Goal: Information Seeking & Learning: Learn about a topic

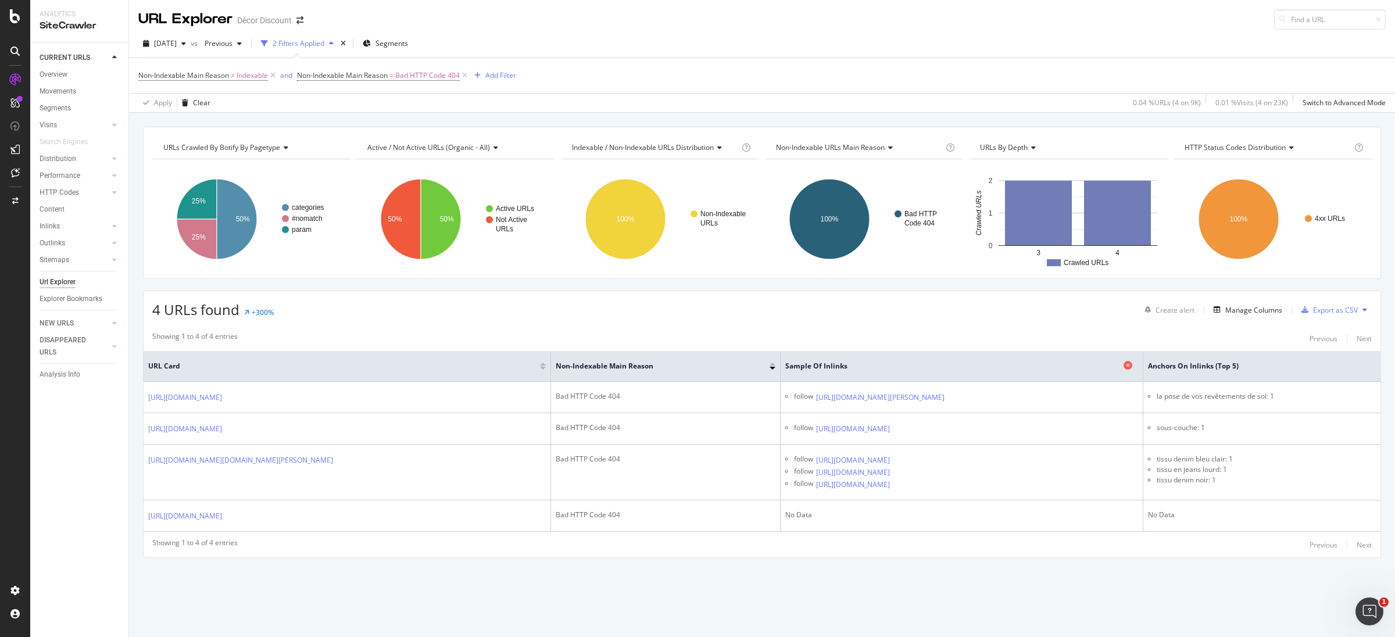
drag, startPoint x: 42, startPoint y: 304, endPoint x: 1099, endPoint y: 370, distance: 1059.6
click at [1092, 342] on div "Showing 1 to 4 of 4 entries Previous Next" at bounding box center [762, 338] width 1237 height 14
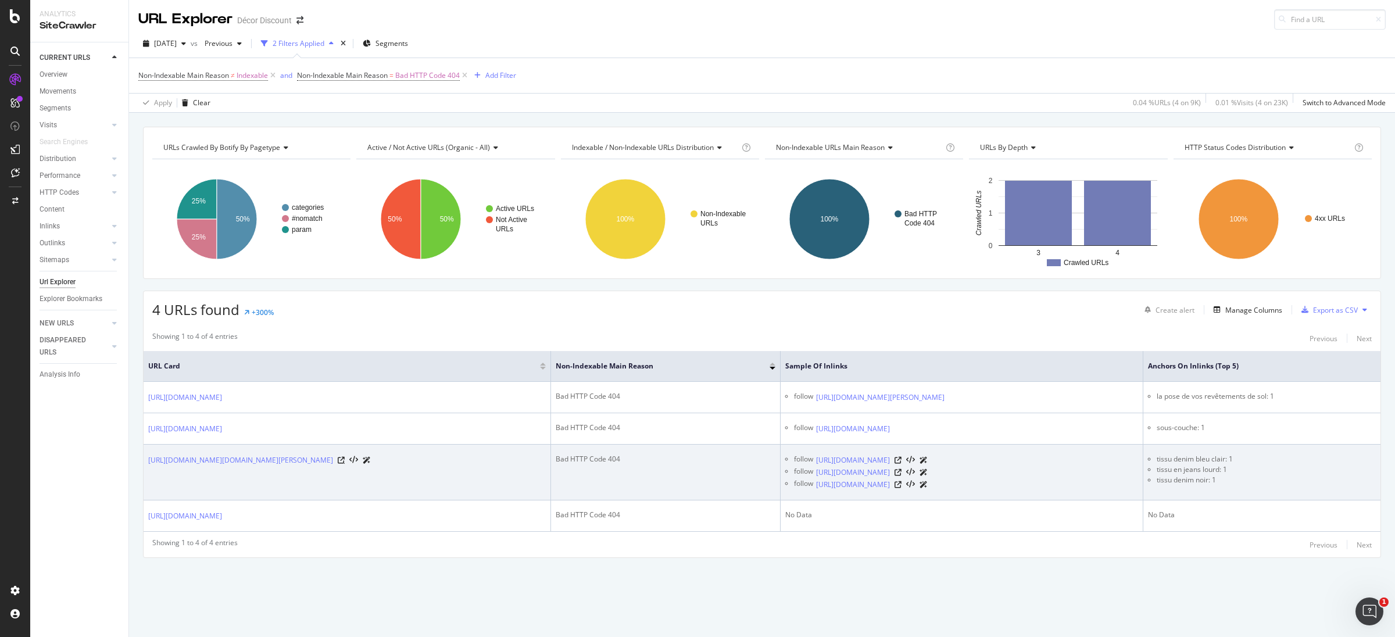
drag, startPoint x: 527, startPoint y: 481, endPoint x: 412, endPoint y: 520, distance: 120.8
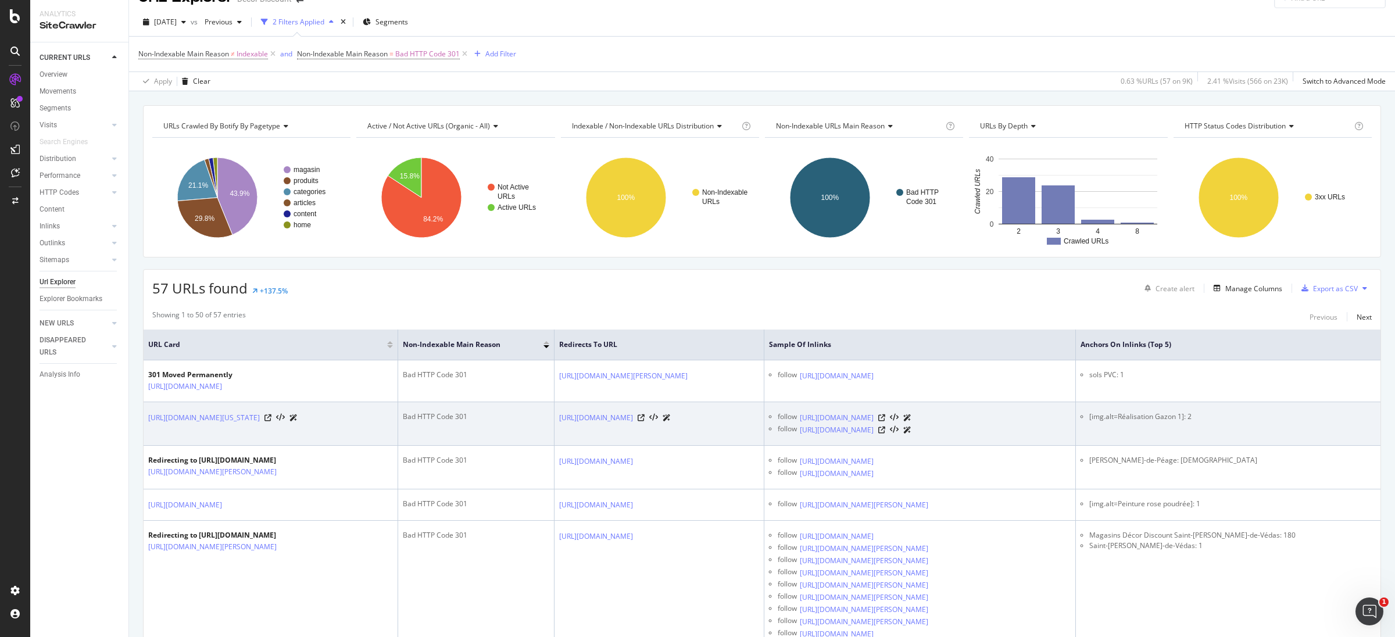
scroll to position [87, 0]
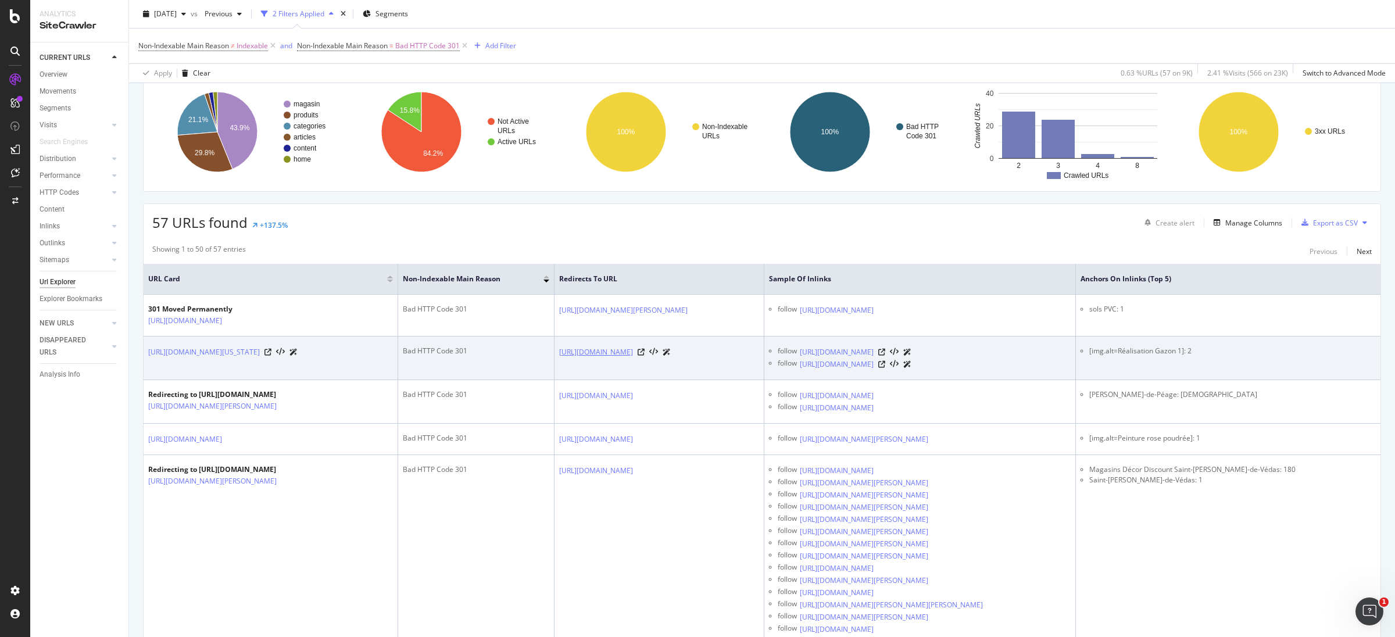
drag, startPoint x: 811, startPoint y: 365, endPoint x: 571, endPoint y: 358, distance: 240.2
click at [571, 358] on td "[URL][DOMAIN_NAME]" at bounding box center [660, 359] width 210 height 44
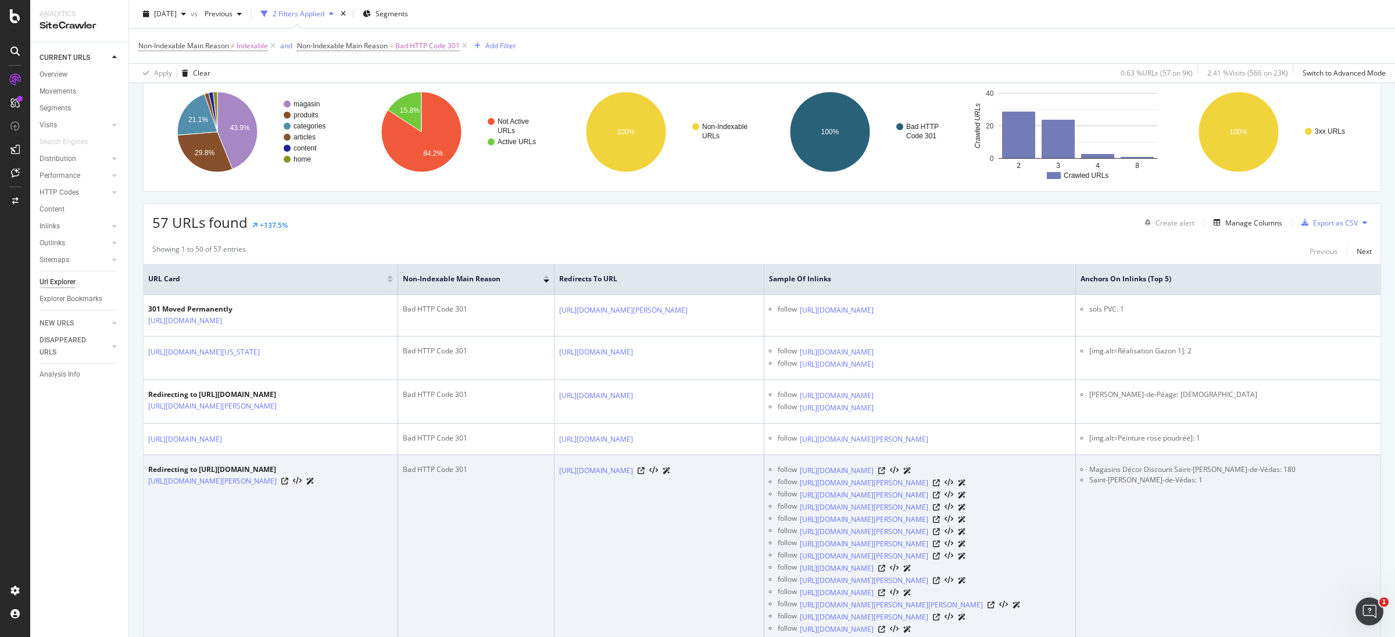
copy link "[URL][DOMAIN_NAME]"
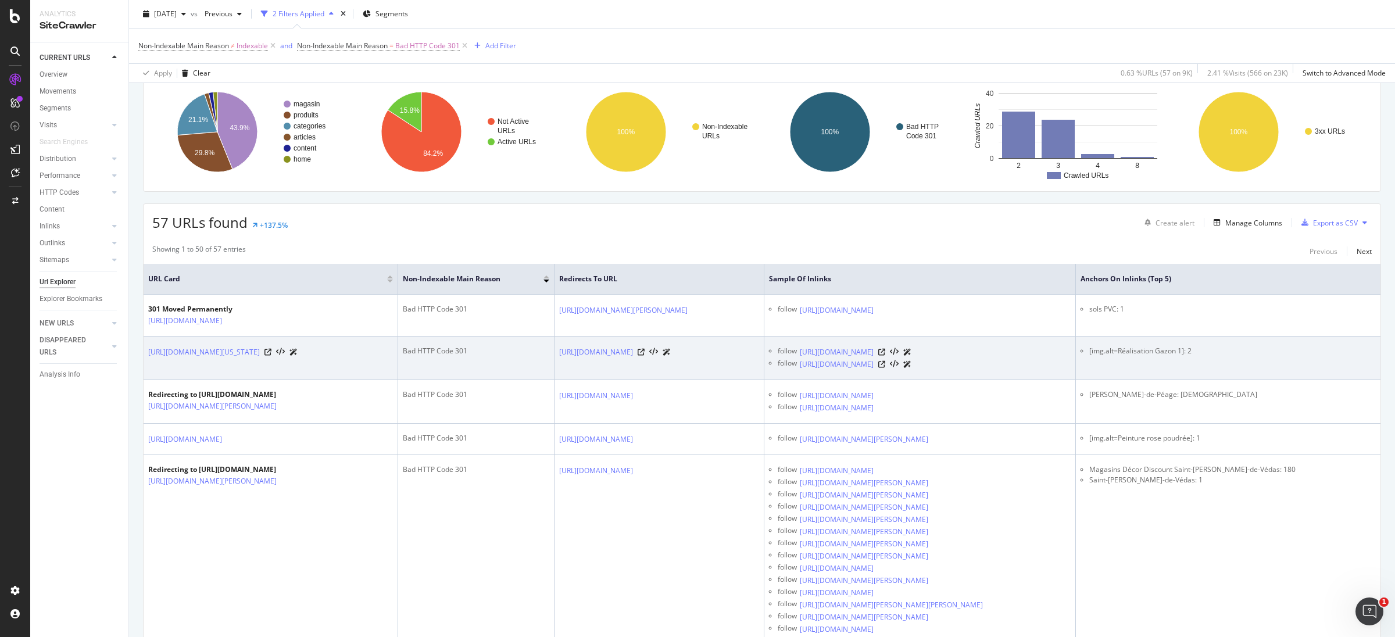
click at [663, 380] on td "[URL][DOMAIN_NAME]" at bounding box center [660, 359] width 210 height 44
drag, startPoint x: 1251, startPoint y: 355, endPoint x: 1188, endPoint y: 355, distance: 62.2
click at [1188, 355] on li "[img.alt=Réalisation Gazon 1]: 2" at bounding box center [1232, 351] width 287 height 10
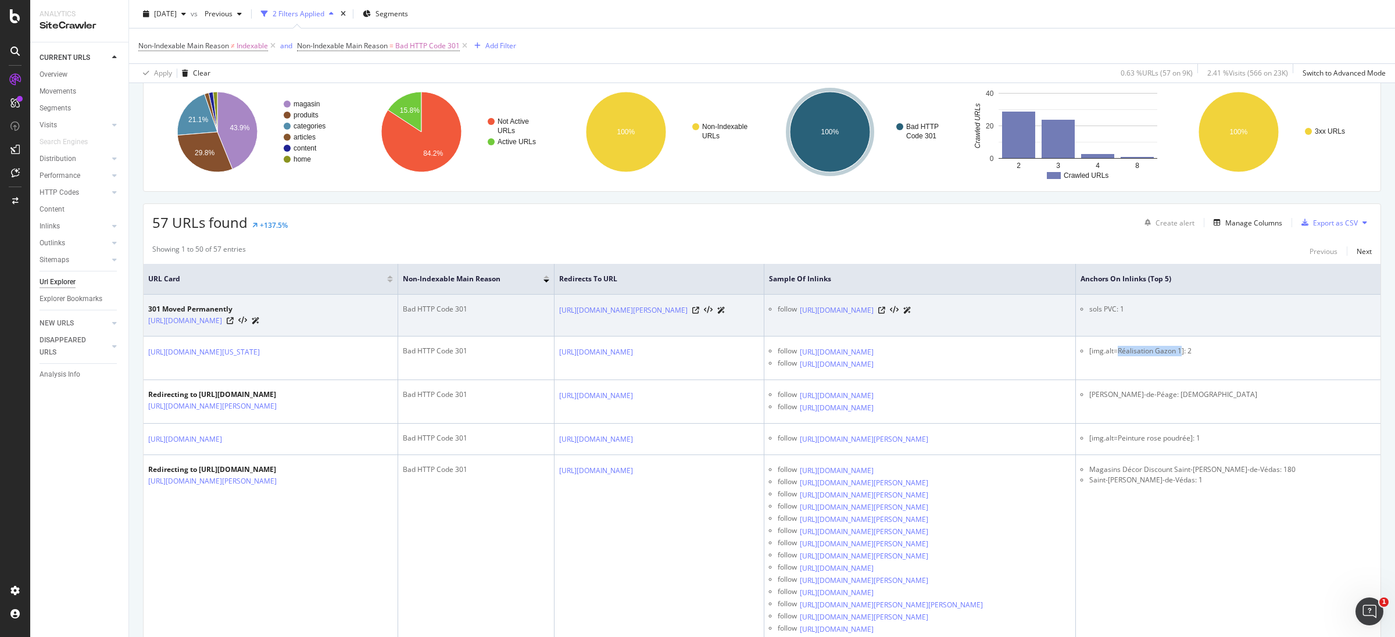
copy li "Réalisation Gazon 1"
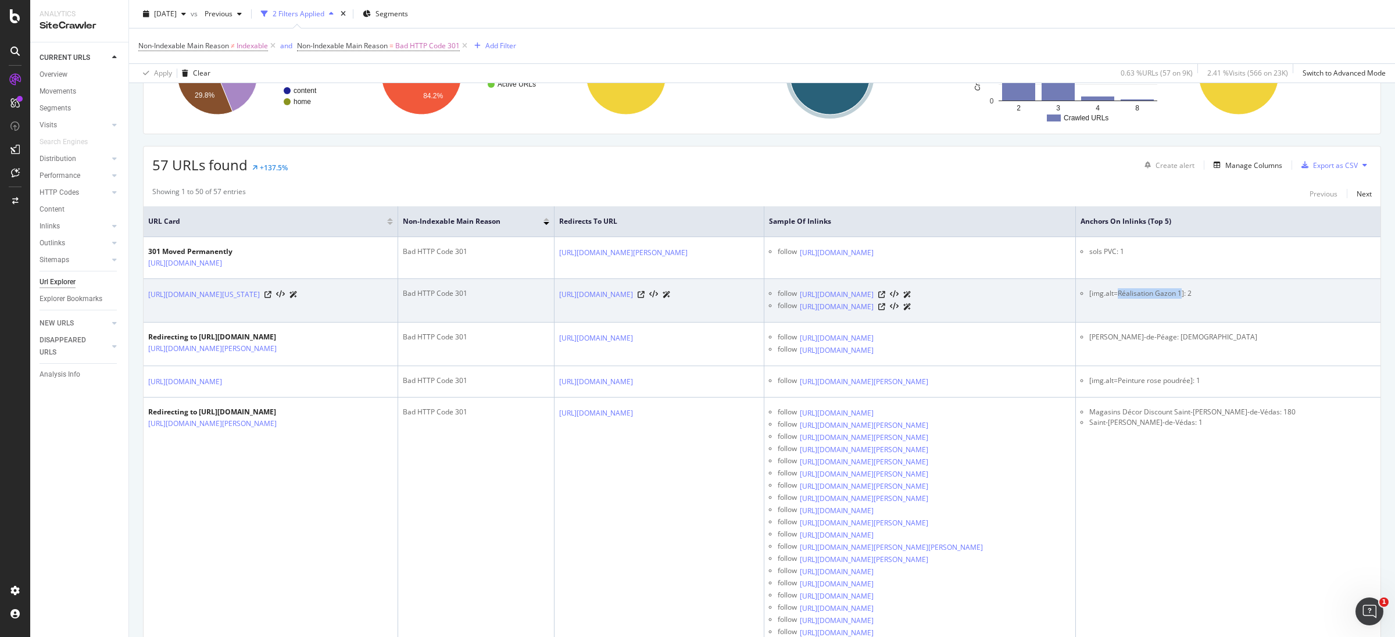
scroll to position [174, 0]
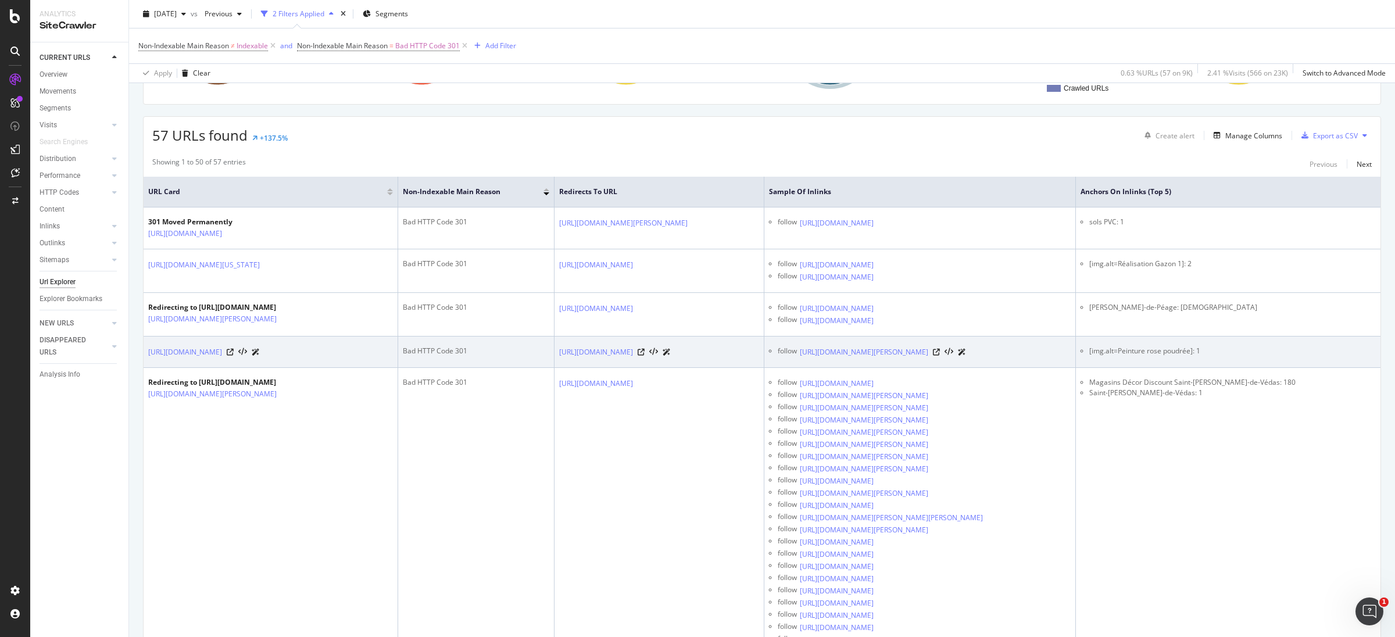
click at [1205, 356] on li "[img.alt=Peinture rose poudrée]: 1" at bounding box center [1232, 351] width 287 height 10
drag, startPoint x: 1284, startPoint y: 410, endPoint x: 1162, endPoint y: 410, distance: 122.7
click at [1162, 356] on li "[img.alt=Peinture rose poudrée]: 1" at bounding box center [1232, 351] width 287 height 10
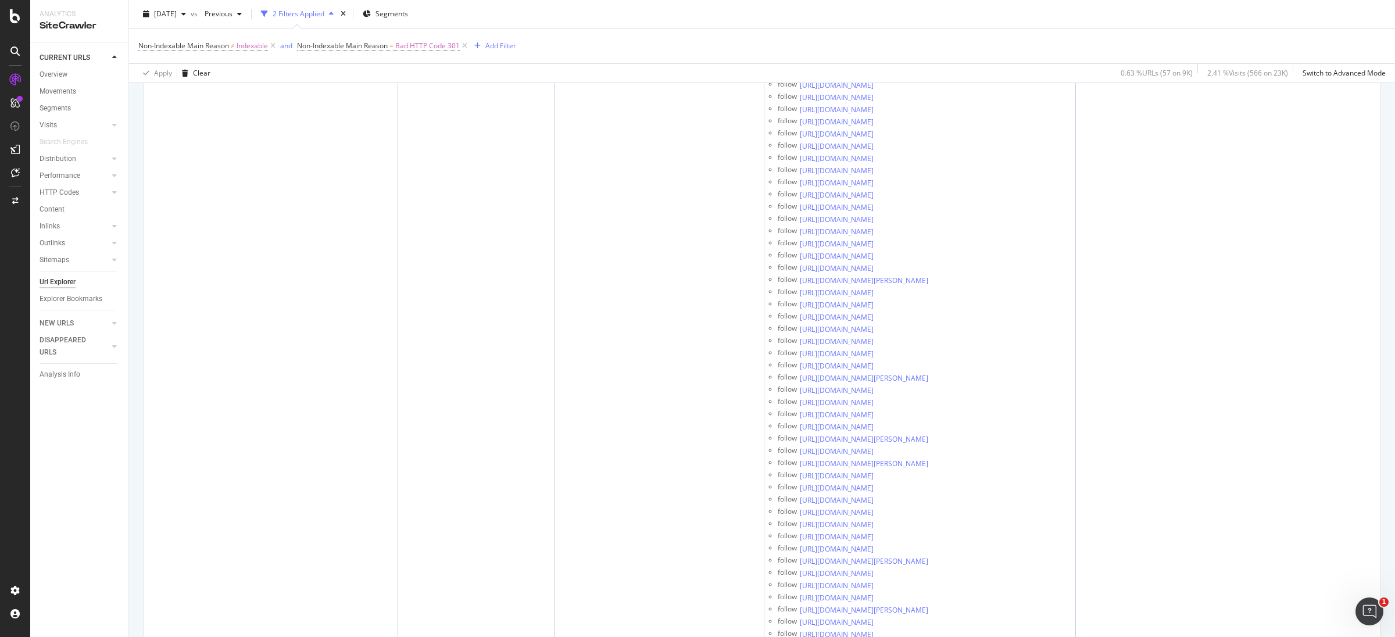
scroll to position [4883, 0]
drag, startPoint x: 1248, startPoint y: 362, endPoint x: 1176, endPoint y: 358, distance: 72.2
drag, startPoint x: 1162, startPoint y: 358, endPoint x: 1249, endPoint y: 363, distance: 87.9
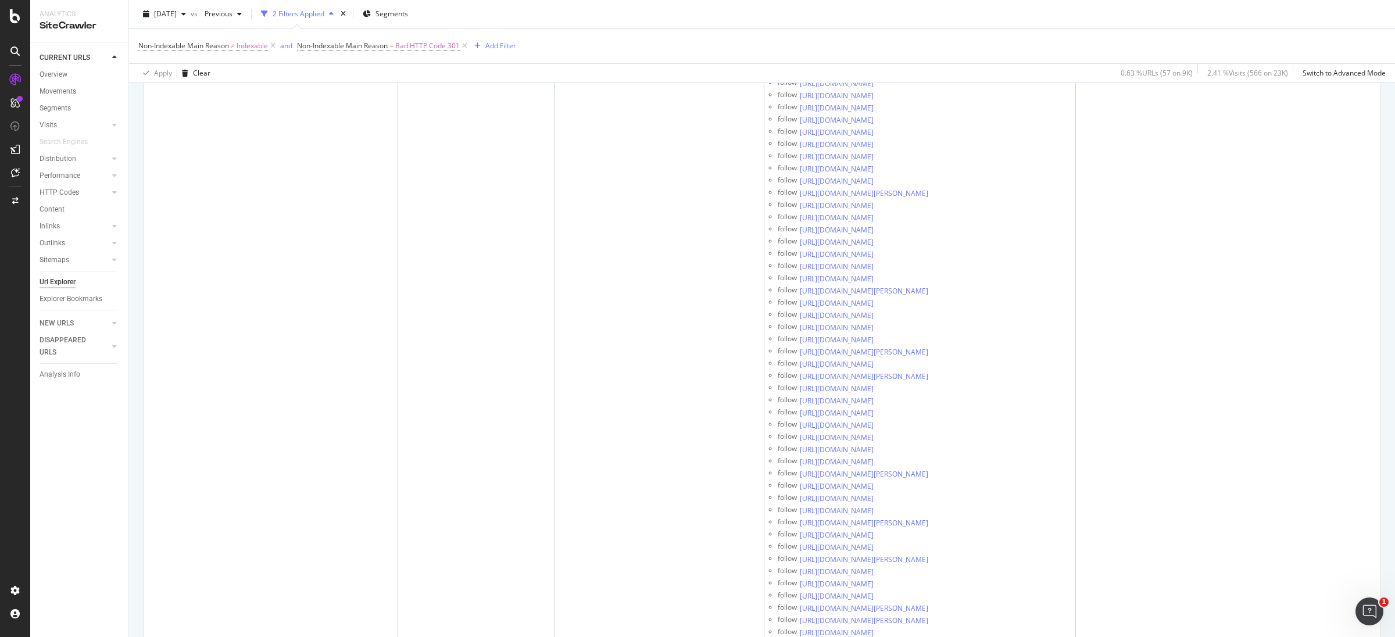
copy li "poser du gazon synthétique"
drag, startPoint x: 1109, startPoint y: 363, endPoint x: 1109, endPoint y: 380, distance: 17.4
drag, startPoint x: 1235, startPoint y: 431, endPoint x: 1160, endPoint y: 426, distance: 75.1
drag, startPoint x: 1262, startPoint y: 468, endPoint x: 1160, endPoint y: 470, distance: 101.2
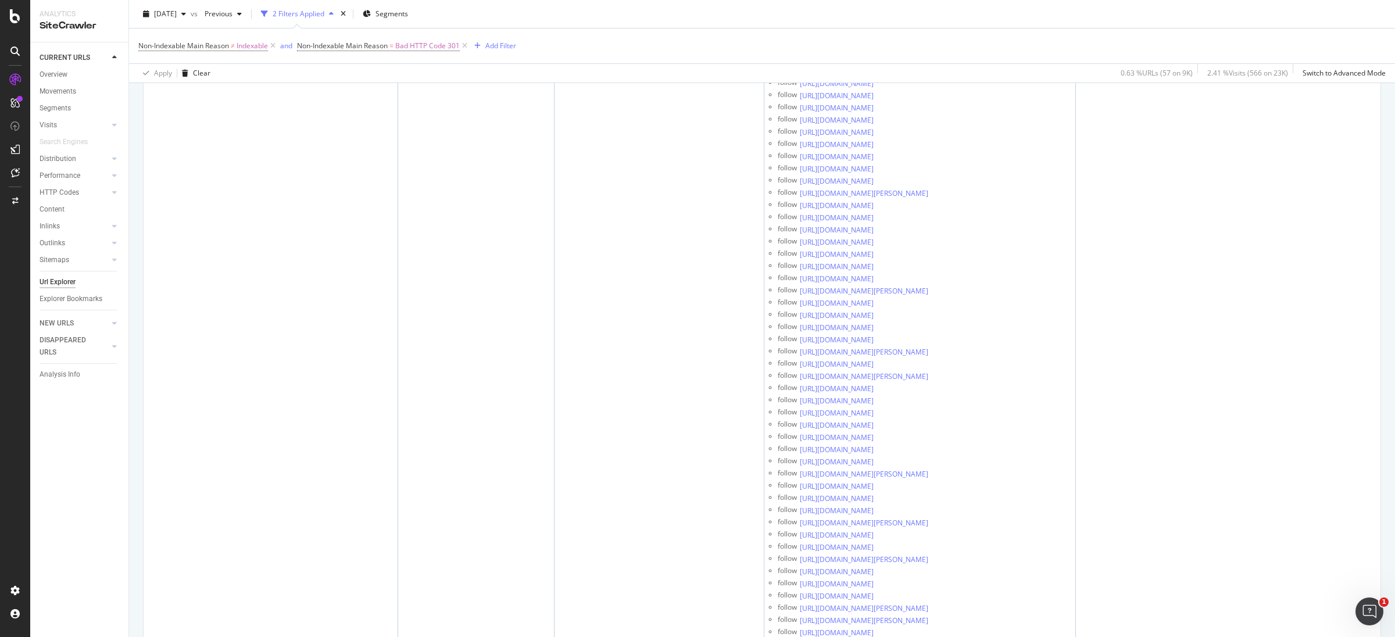
copy li "brosse pour gazon synthétique:"
drag, startPoint x: 1298, startPoint y: 478, endPoint x: 1160, endPoint y: 473, distance: 137.9
copy li "Accédez aux détails de la brosse électrique"
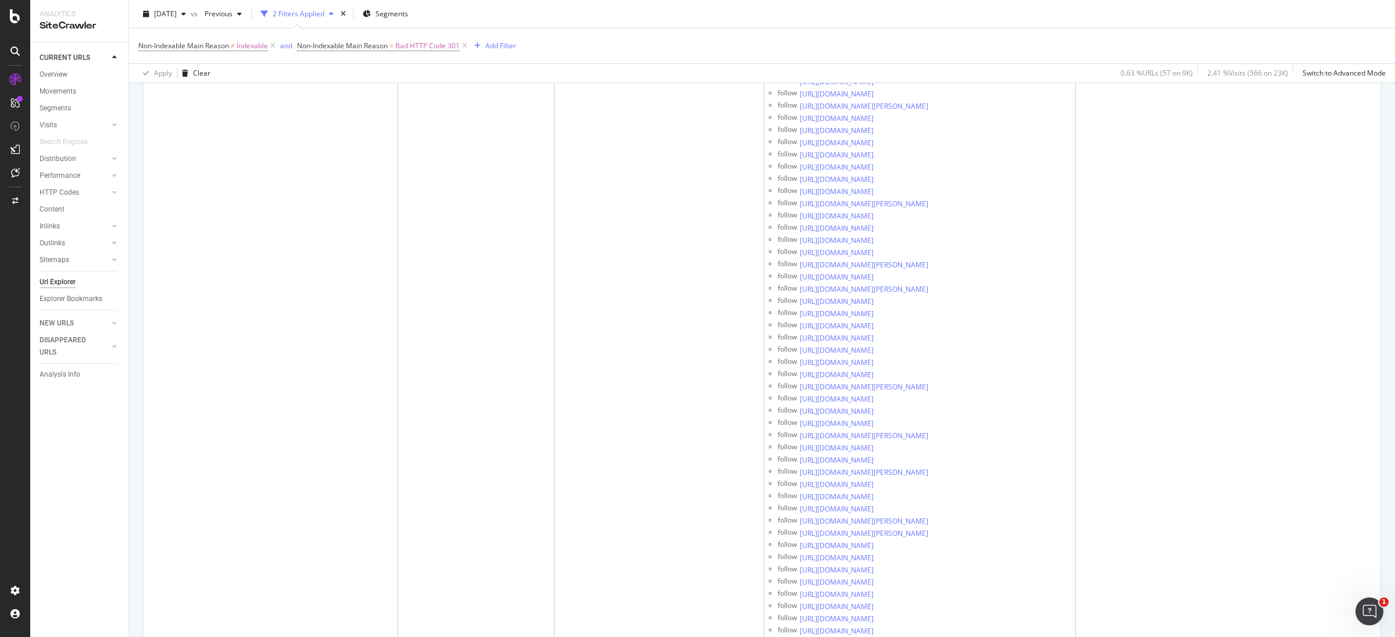
scroll to position [5058, 0]
drag, startPoint x: 1184, startPoint y: 445, endPoint x: 1158, endPoint y: 438, distance: 27.1
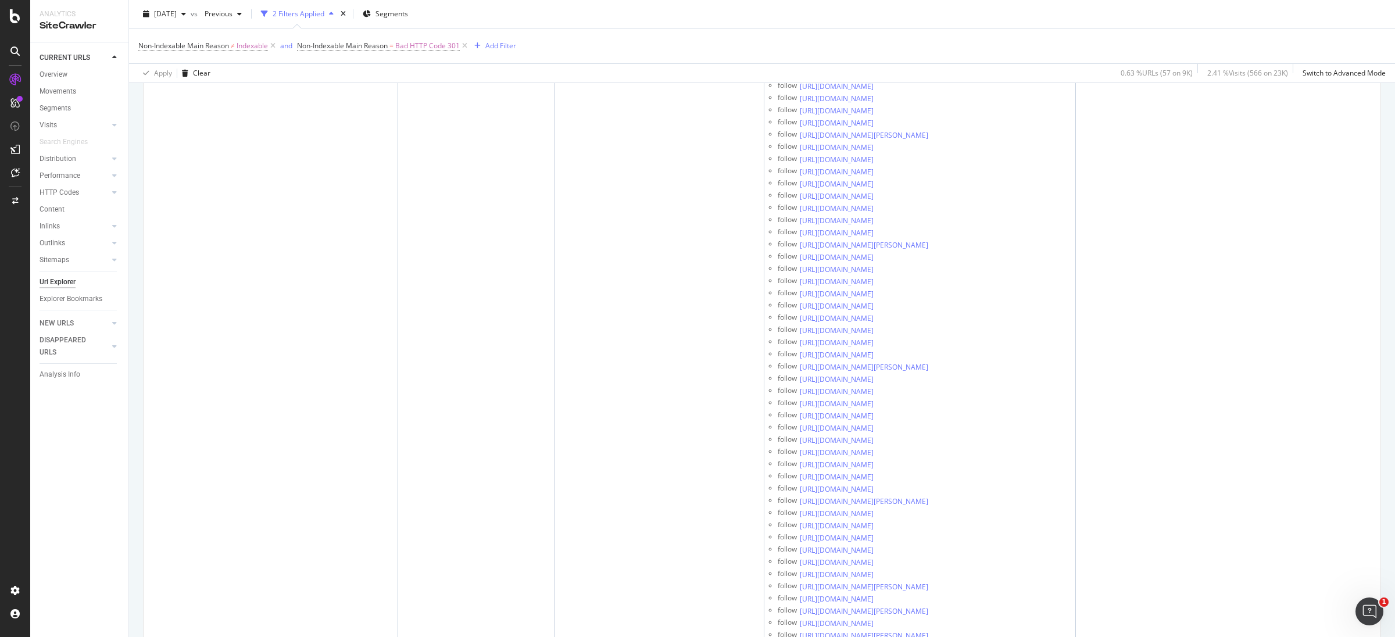
scroll to position [5668, 0]
drag, startPoint x: 1180, startPoint y: 449, endPoint x: 1163, endPoint y: 446, distance: 16.4
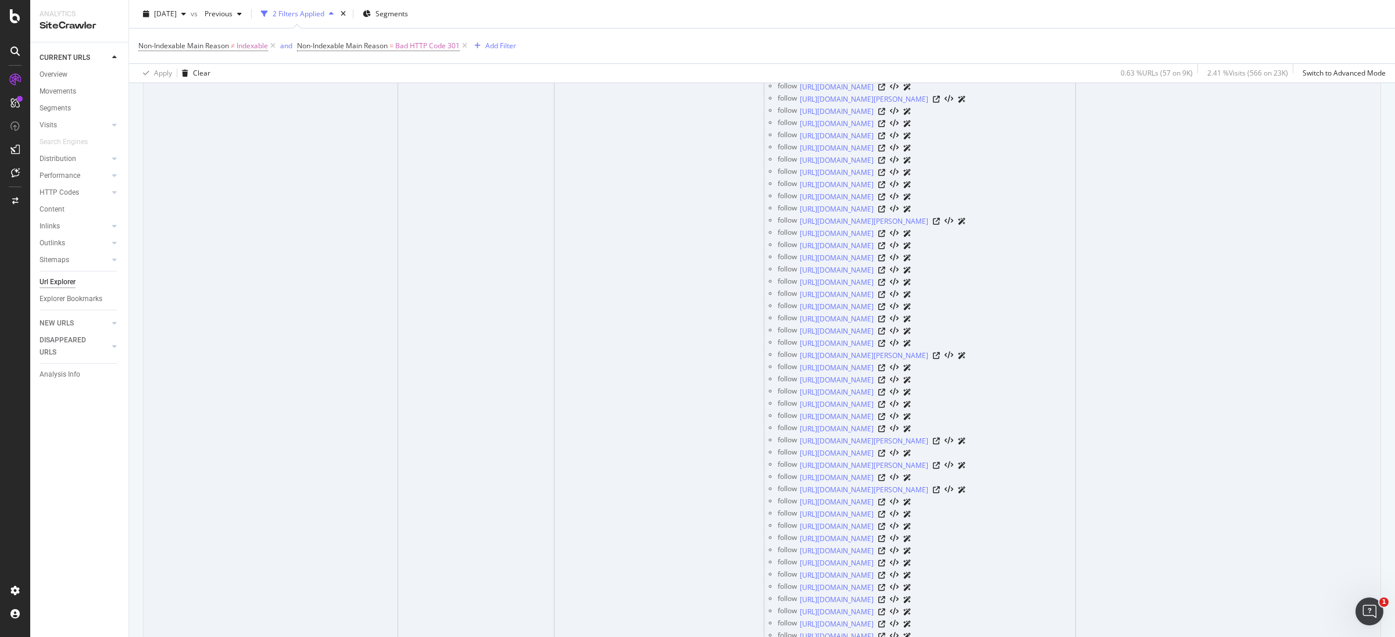
scroll to position [5755, 0]
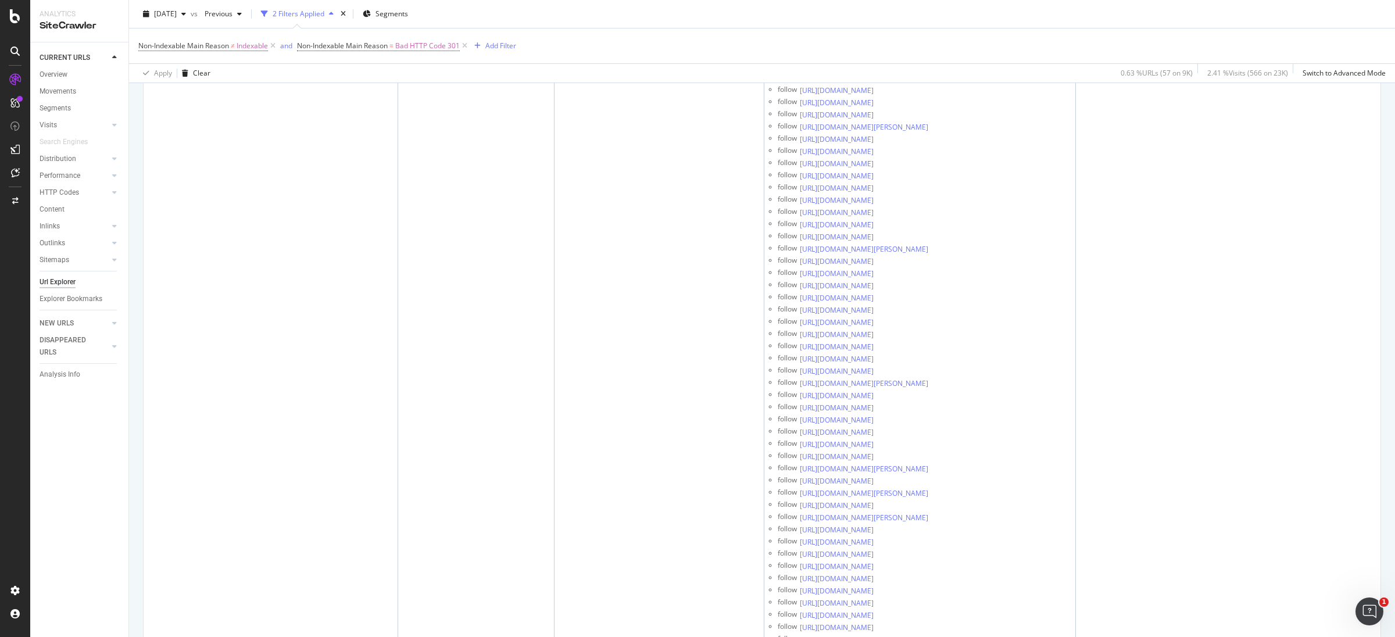
drag, startPoint x: 1160, startPoint y: 433, endPoint x: 1323, endPoint y: 437, distance: 162.2
copy li "Cliquez ici pour trouver le magasin le plus proche"
drag, startPoint x: 1299, startPoint y: 446, endPoint x: 1160, endPoint y: 447, distance: 138.9
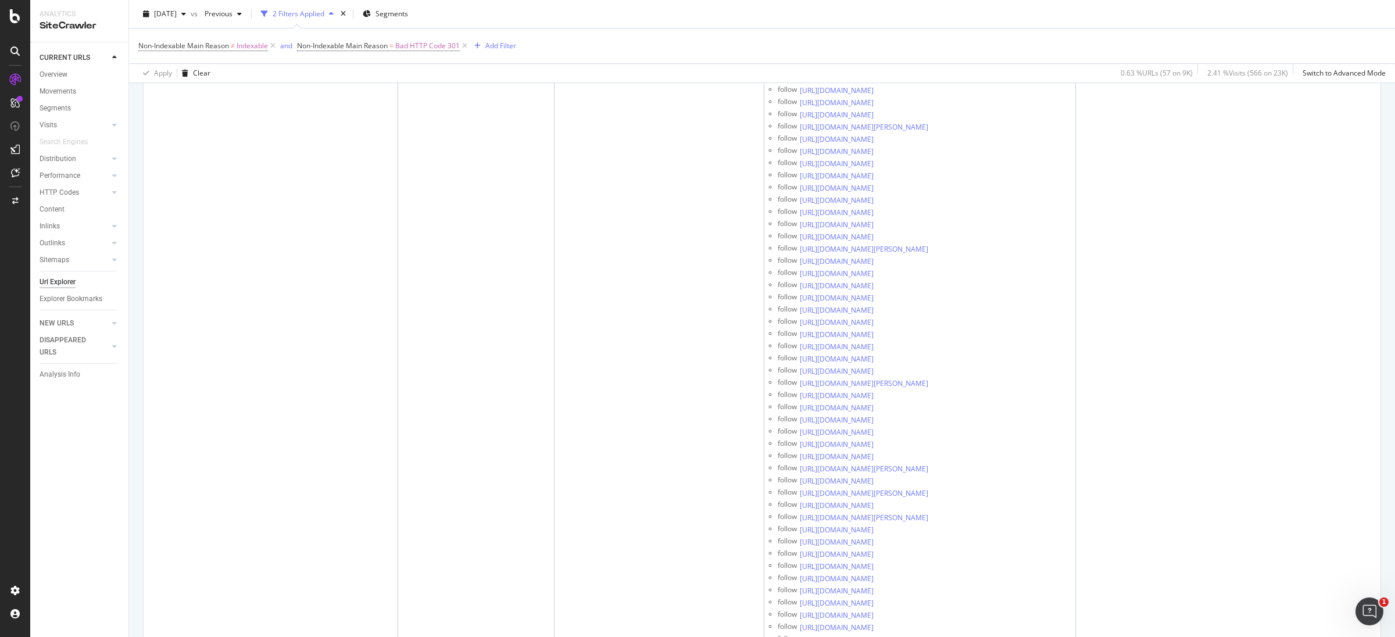
copy li "Cliquez ici pour découvrir nos 23 magasins:"
drag, startPoint x: 1162, startPoint y: 454, endPoint x: 1210, endPoint y: 460, distance: 48.7
copy li "écor Discount"
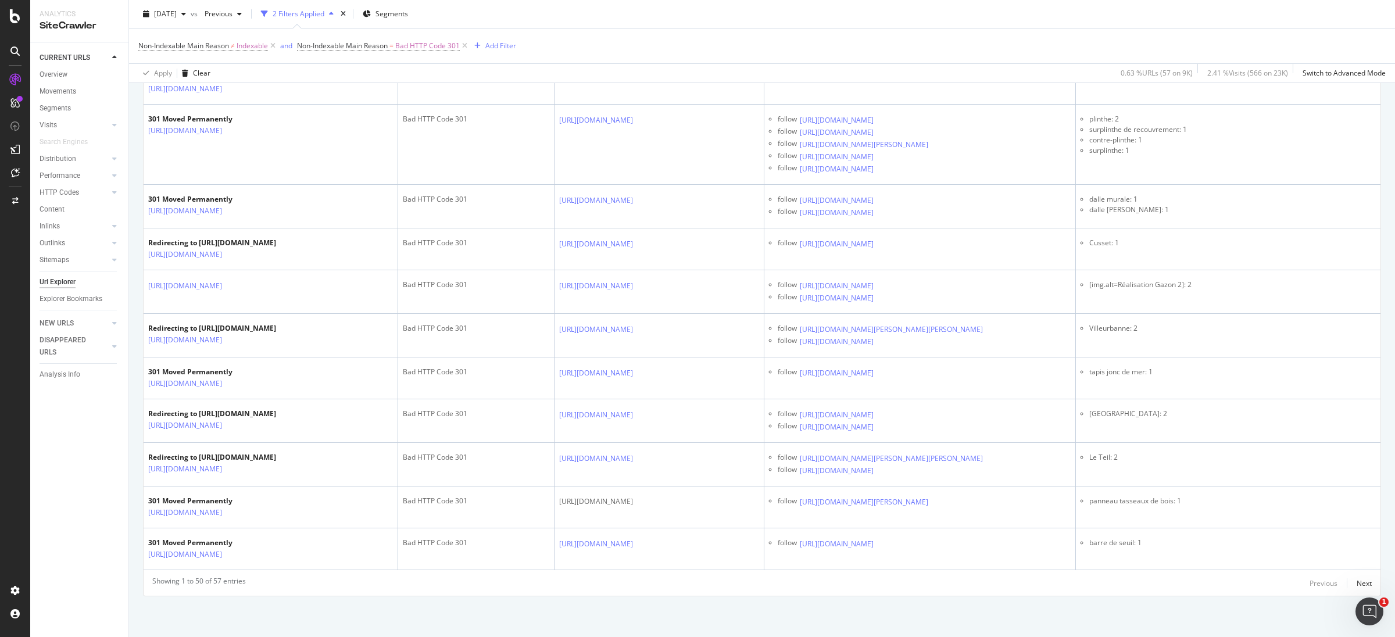
scroll to position [13517, 0]
drag, startPoint x: 1180, startPoint y: 358, endPoint x: 1259, endPoint y: 358, distance: 79.6
drag, startPoint x: 1160, startPoint y: 310, endPoint x: 1260, endPoint y: 309, distance: 99.4
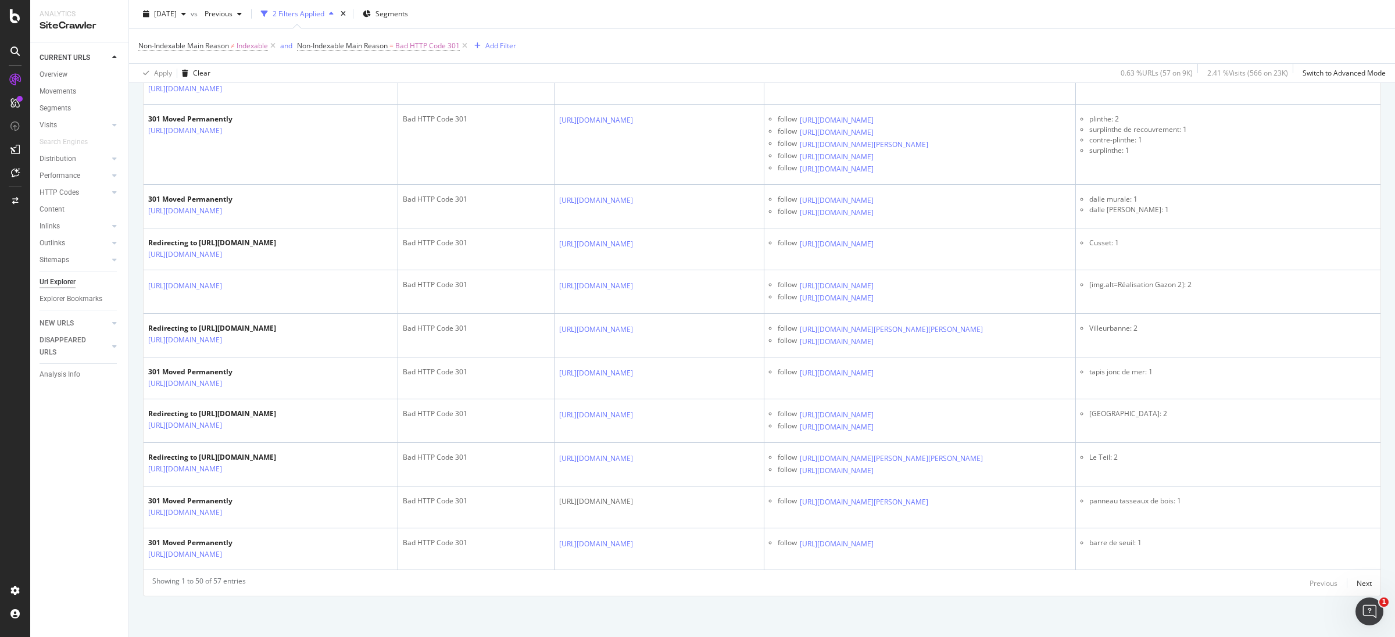
copy li "Cutter pour revêtements de so"
drag, startPoint x: 1218, startPoint y: 447, endPoint x: 1271, endPoint y: 447, distance: 53.5
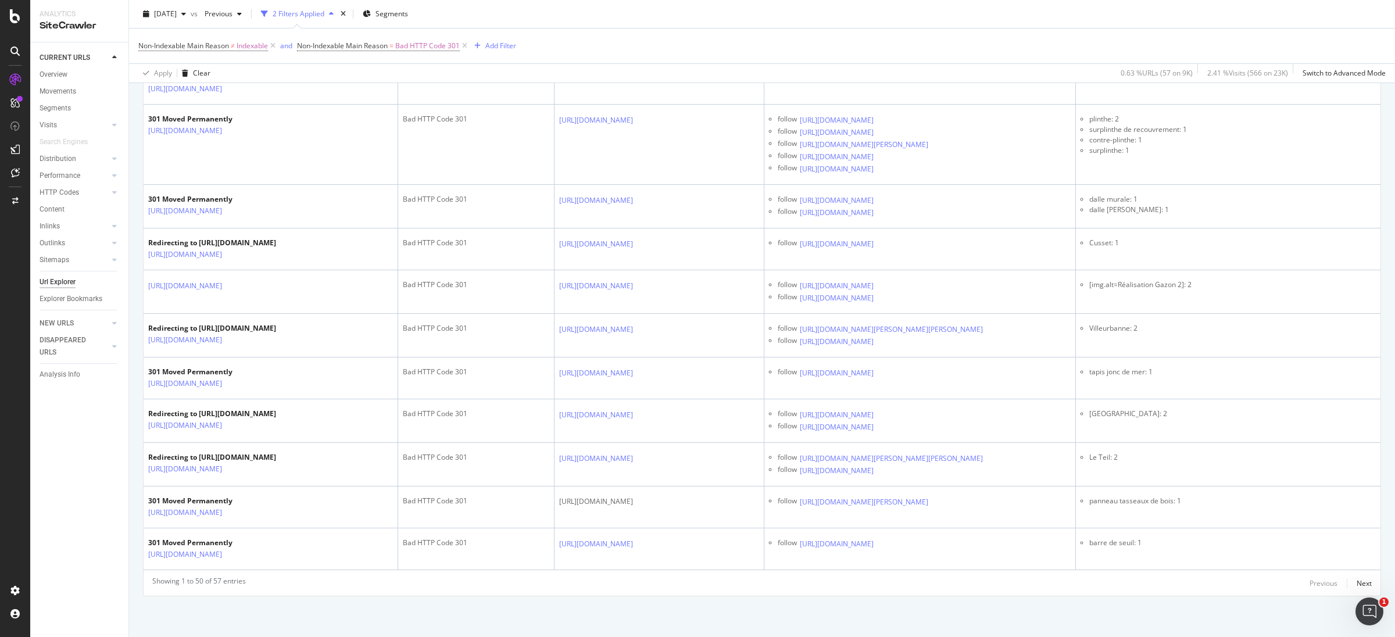
drag, startPoint x: 1177, startPoint y: 448, endPoint x: 1277, endPoint y: 451, distance: 99.4
drag, startPoint x: 1230, startPoint y: 461, endPoint x: 1187, endPoint y: 460, distance: 43.6
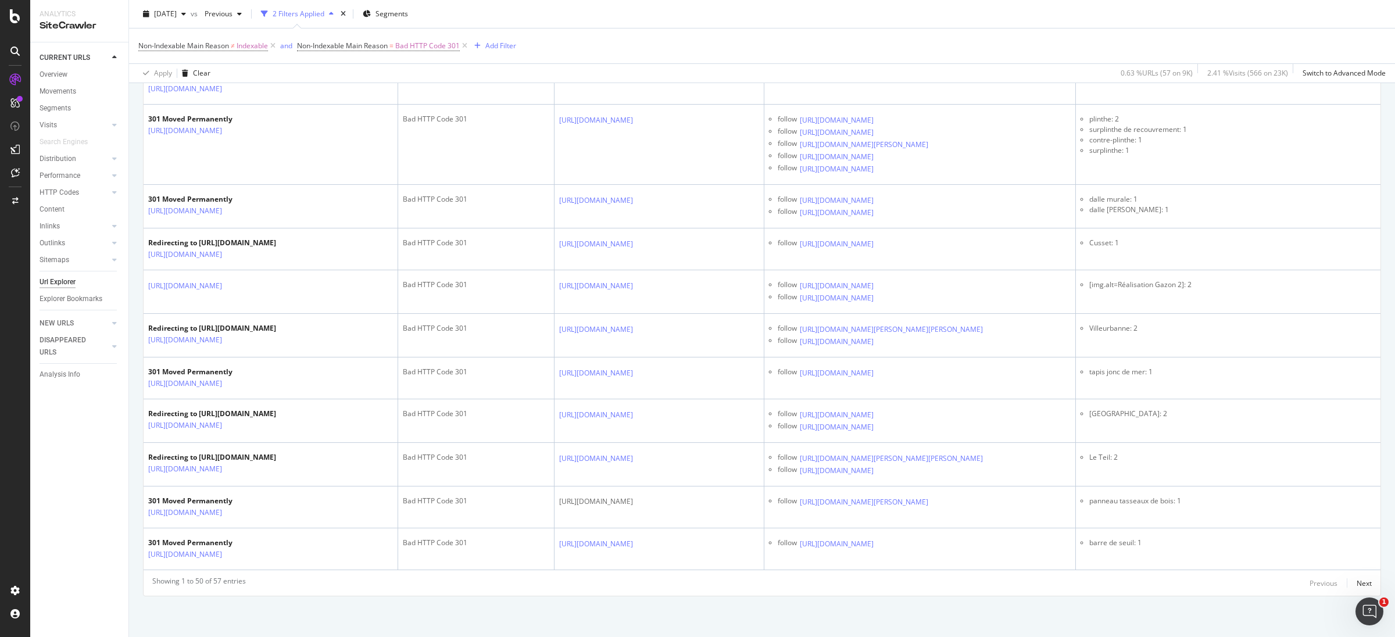
click at [1187, 8] on li "[img.alt=Produit 2]: 1" at bounding box center [1232, 2] width 287 height 10
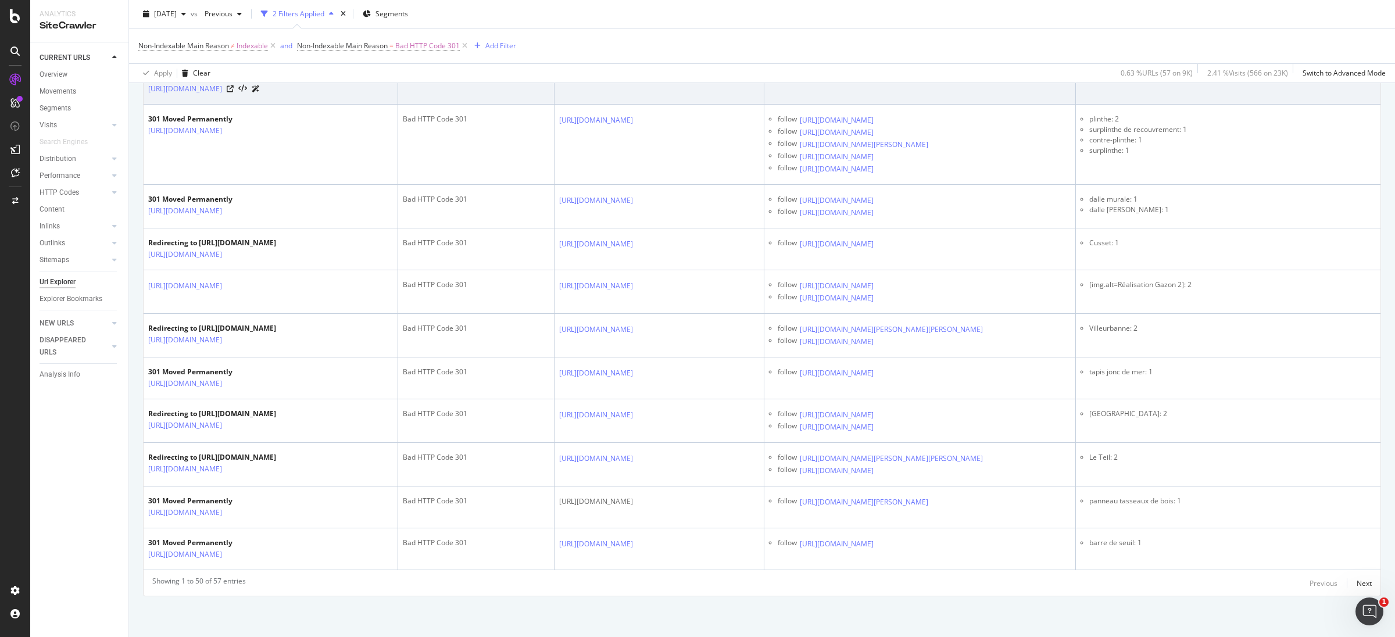
drag, startPoint x: 1110, startPoint y: 440, endPoint x: 1201, endPoint y: 520, distance: 120.7
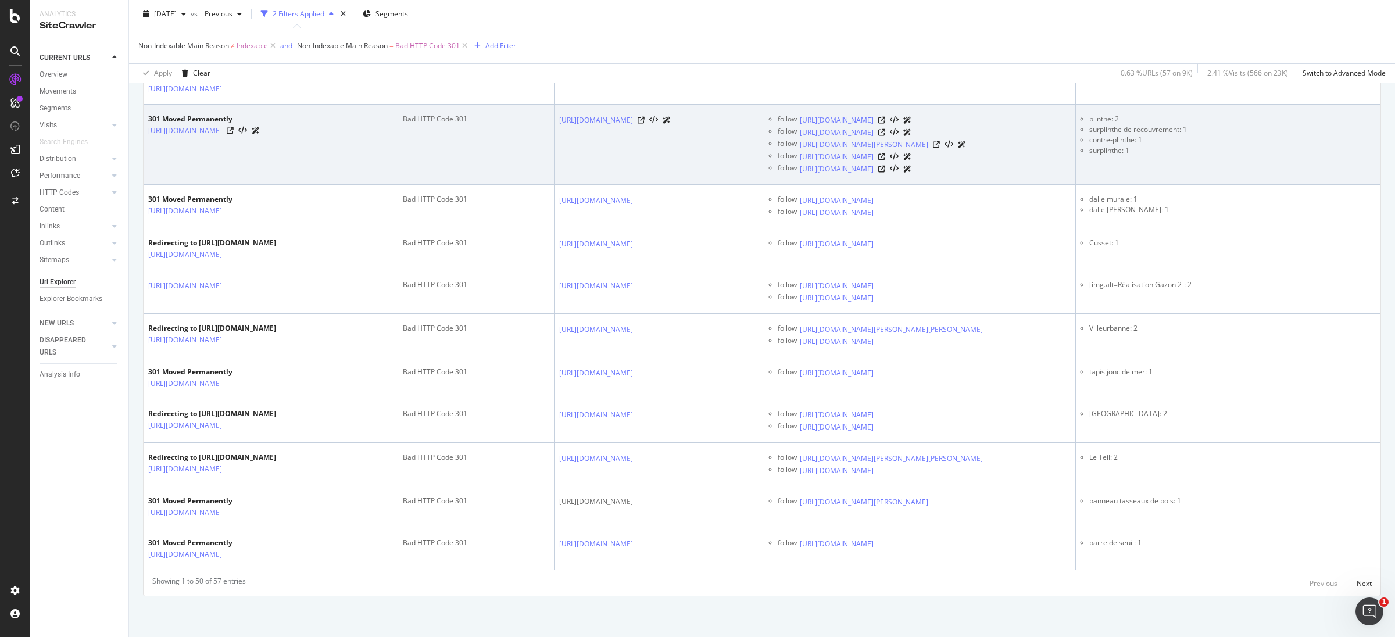
scroll to position [22847, 0]
click at [1207, 156] on li "surplinthe: 1" at bounding box center [1232, 150] width 287 height 10
drag, startPoint x: 1165, startPoint y: 426, endPoint x: 1205, endPoint y: 426, distance: 40.1
click at [1198, 135] on li "surplinthe de recouvrement: 1" at bounding box center [1232, 129] width 287 height 10
drag, startPoint x: 1179, startPoint y: 438, endPoint x: 1184, endPoint y: 445, distance: 9.2
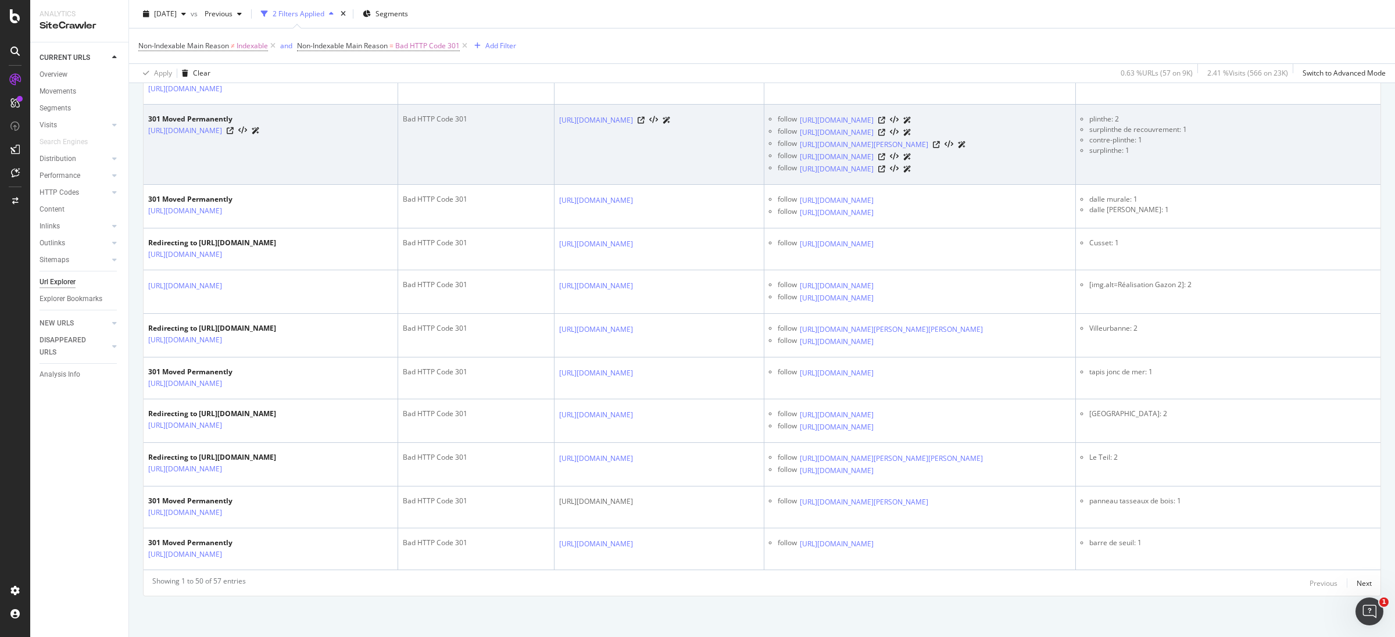
click at [1184, 156] on ul "plinthe: 2 surplinthe de recouvrement: 1 contre-[PERSON_NAME]: 1 surplinthe: 1" at bounding box center [1228, 135] width 295 height 42
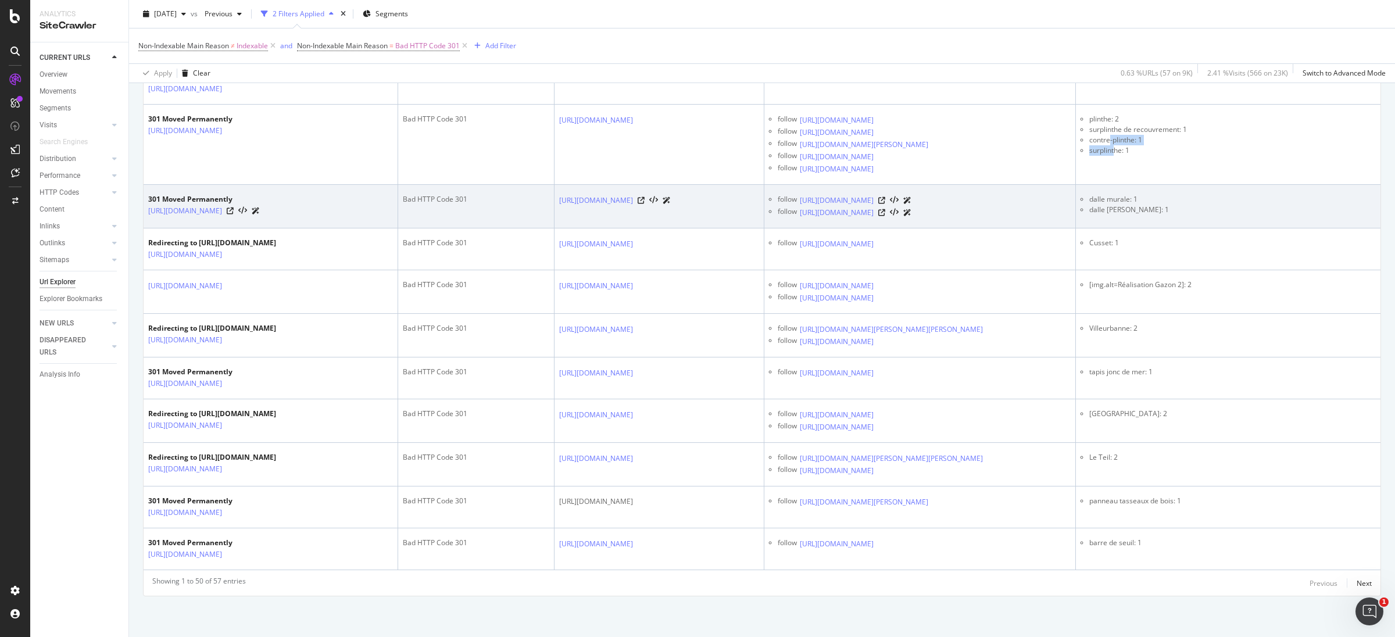
scroll to position [23022, 0]
drag, startPoint x: 1209, startPoint y: 377, endPoint x: 1180, endPoint y: 376, distance: 29.7
click at [1180, 205] on li "dalle murale: 1" at bounding box center [1232, 199] width 287 height 10
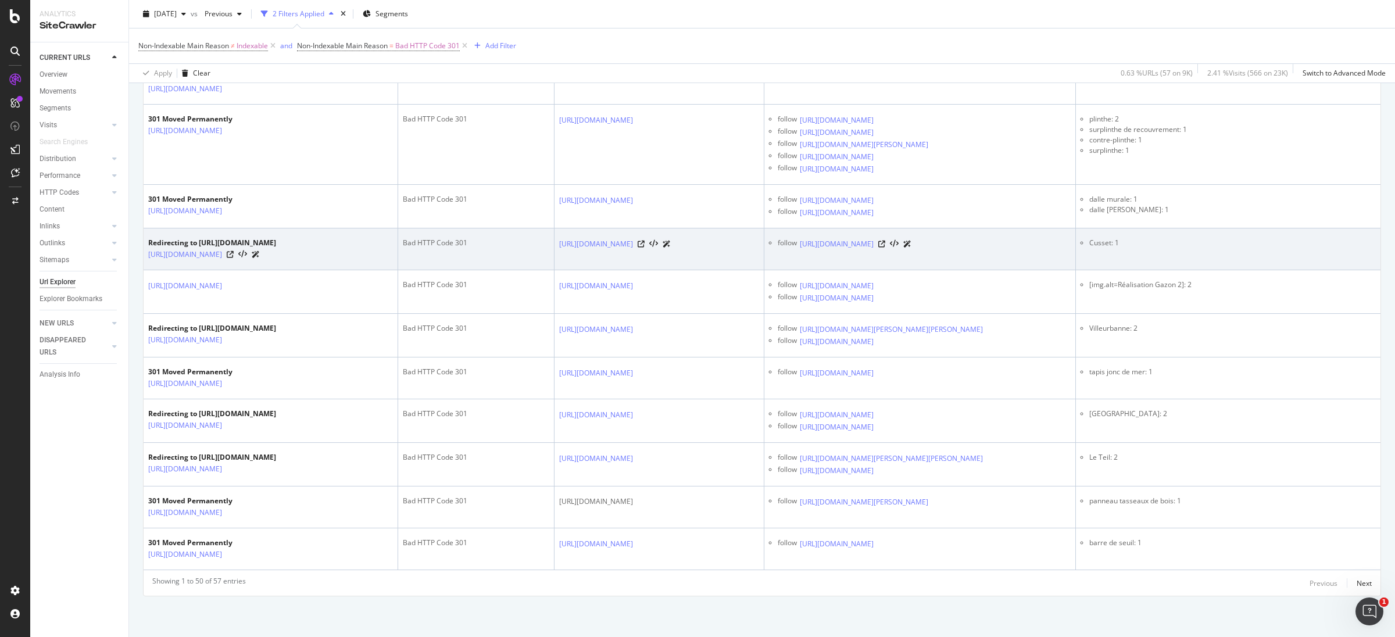
click at [1174, 248] on li "Cusset: 1" at bounding box center [1232, 243] width 287 height 10
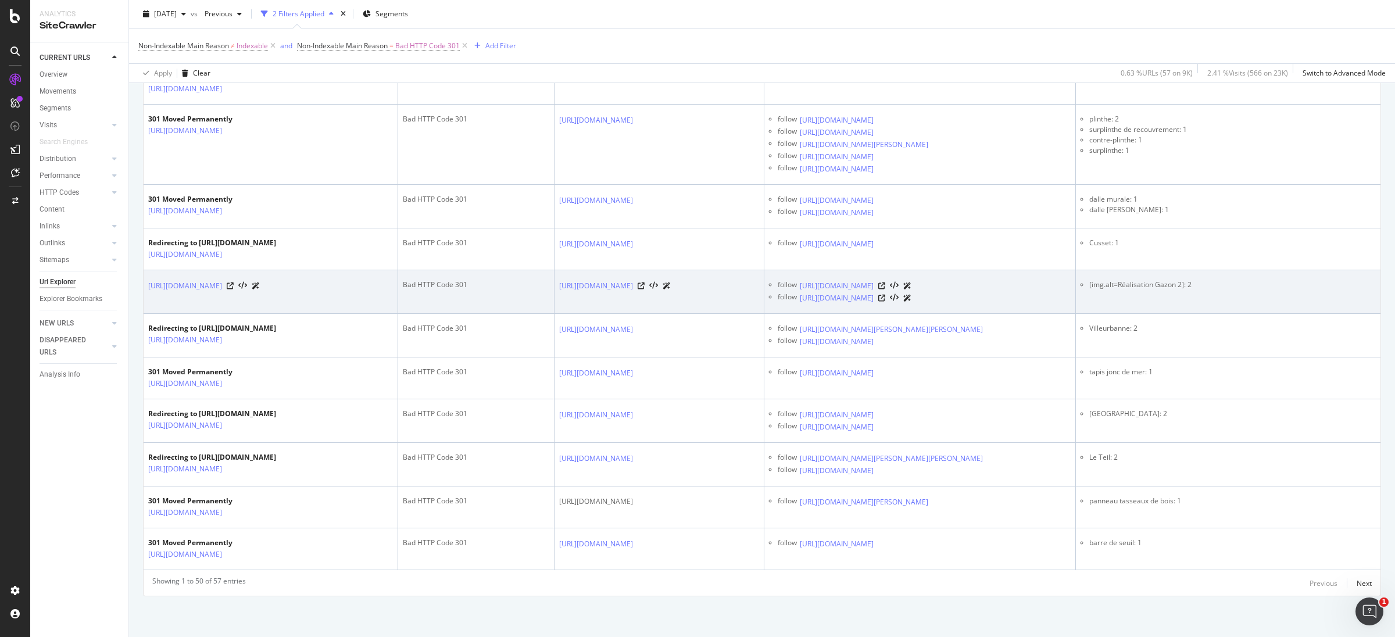
click at [1176, 290] on li "[img.alt=Réalisation Gazon 2]: 2" at bounding box center [1232, 285] width 287 height 10
drag, startPoint x: 1174, startPoint y: 520, endPoint x: 1244, endPoint y: 520, distance: 70.3
click at [1244, 290] on li "[img.alt=Réalisation Gazon 2]: 2" at bounding box center [1232, 285] width 287 height 10
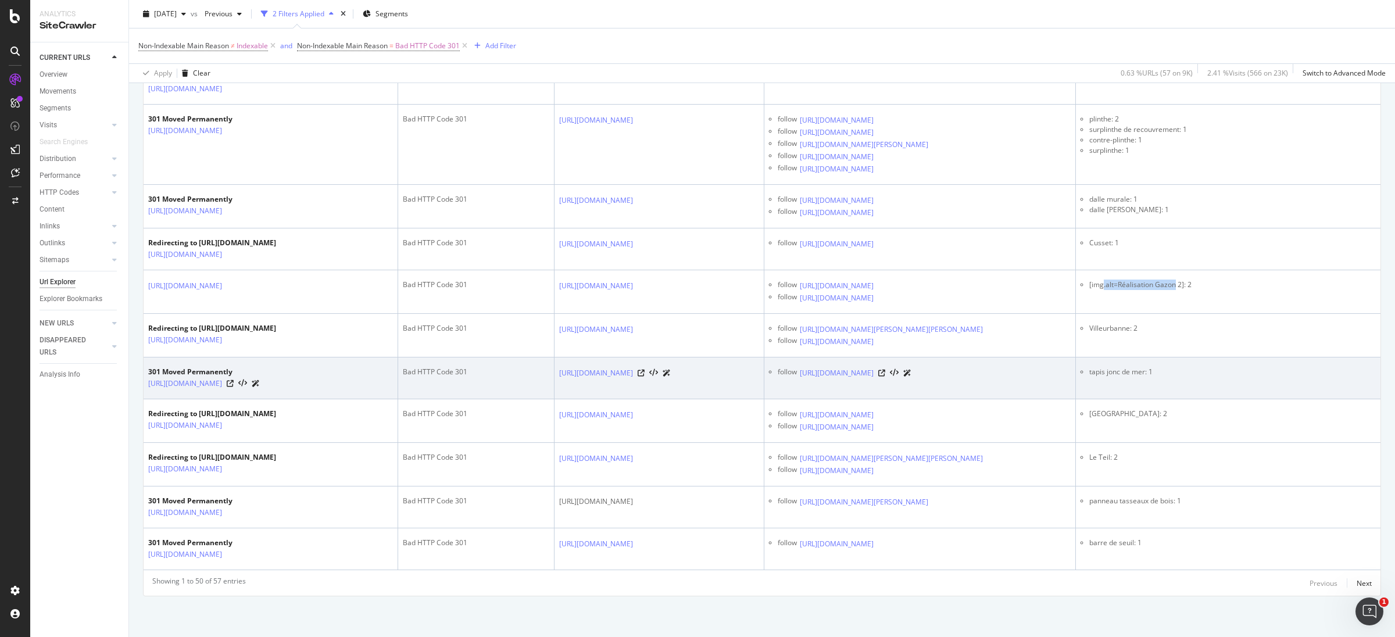
scroll to position [23283, 0]
drag, startPoint x: 1162, startPoint y: 412, endPoint x: 1217, endPoint y: 408, distance: 56.0
click at [1217, 377] on li "tapis jonc de mer: 1" at bounding box center [1232, 372] width 287 height 10
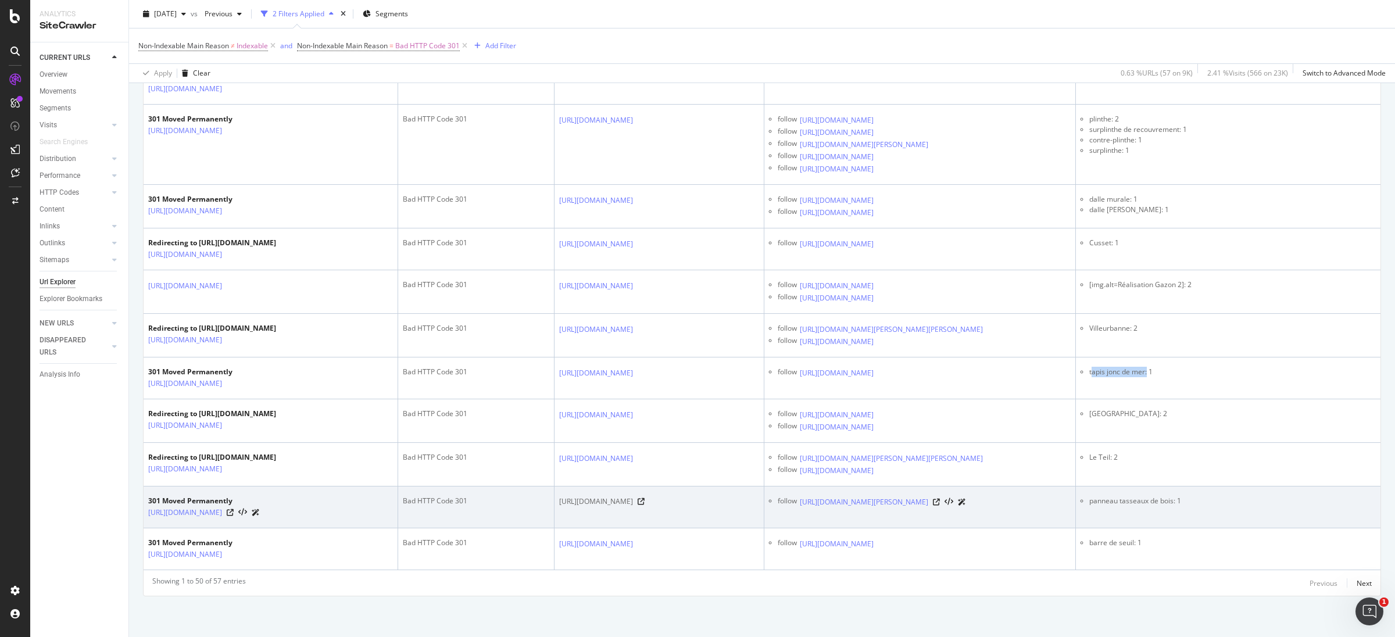
scroll to position [23414, 0]
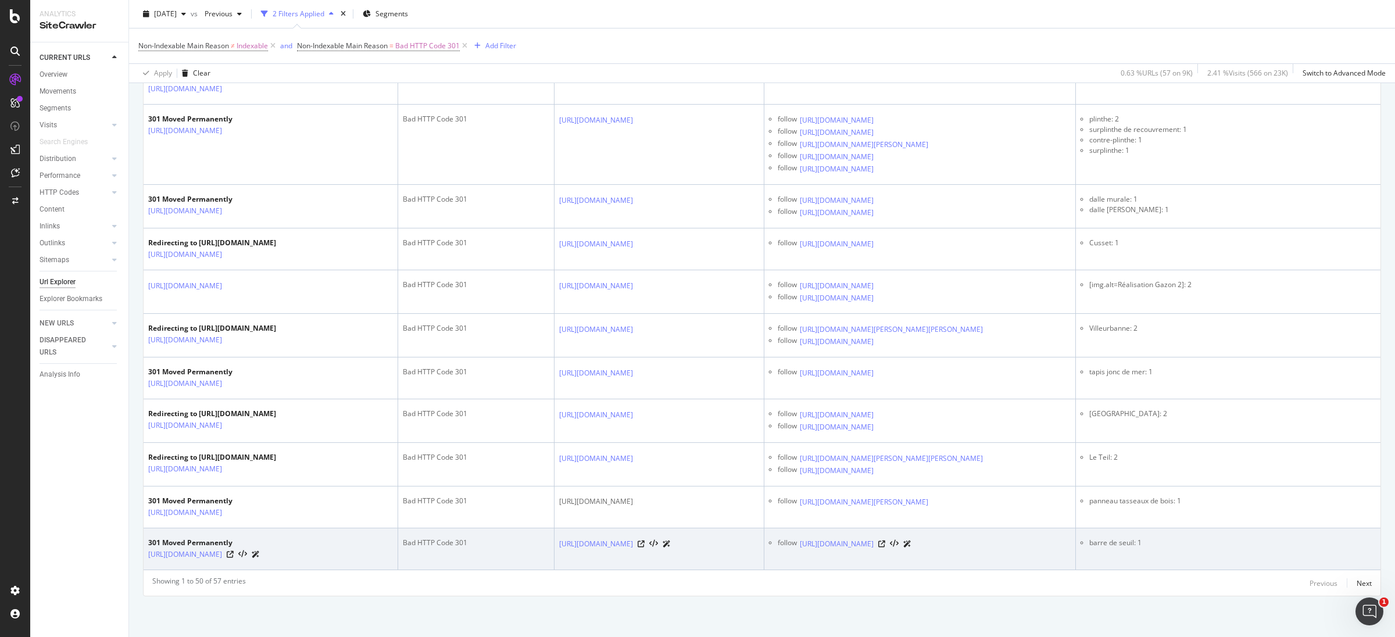
click at [1181, 538] on li "barre de seuil: 1" at bounding box center [1232, 543] width 287 height 10
drag, startPoint x: 1203, startPoint y: 530, endPoint x: 1162, endPoint y: 528, distance: 41.3
click at [1162, 538] on li "barre de seuil: 1" at bounding box center [1232, 543] width 287 height 10
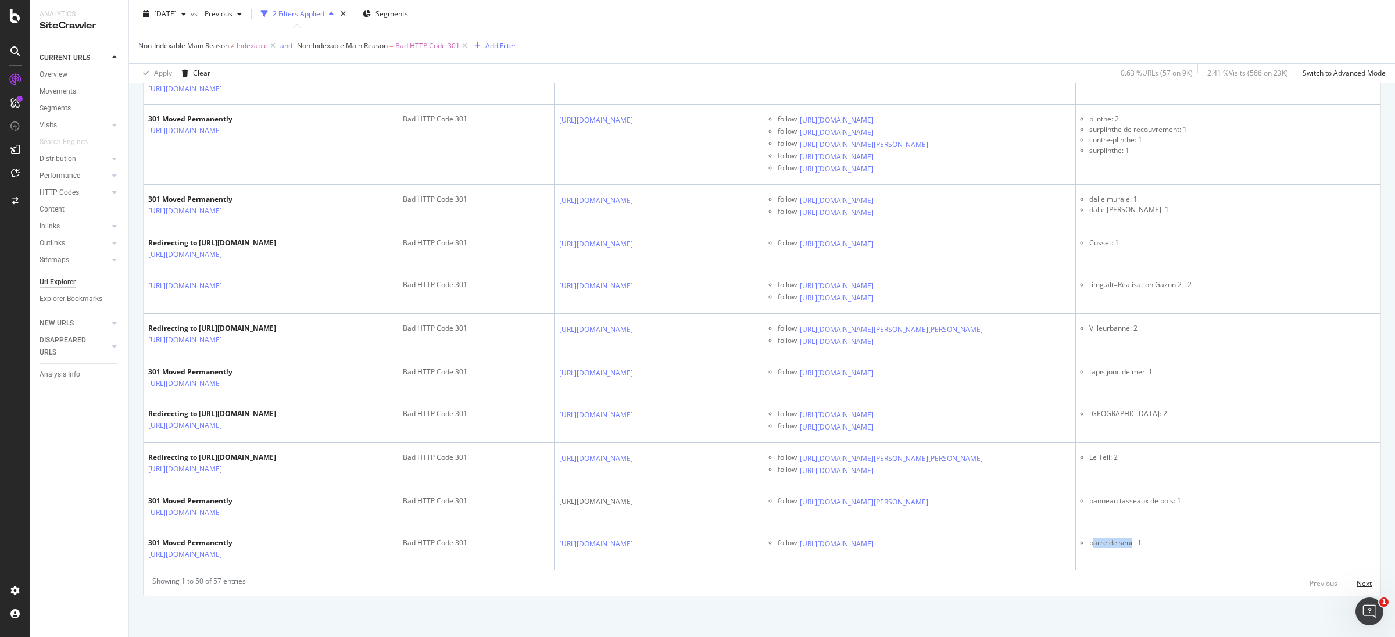
drag, startPoint x: 1349, startPoint y: 583, endPoint x: 770, endPoint y: 469, distance: 590.0
click at [1357, 583] on div "Next" at bounding box center [1364, 583] width 15 height 10
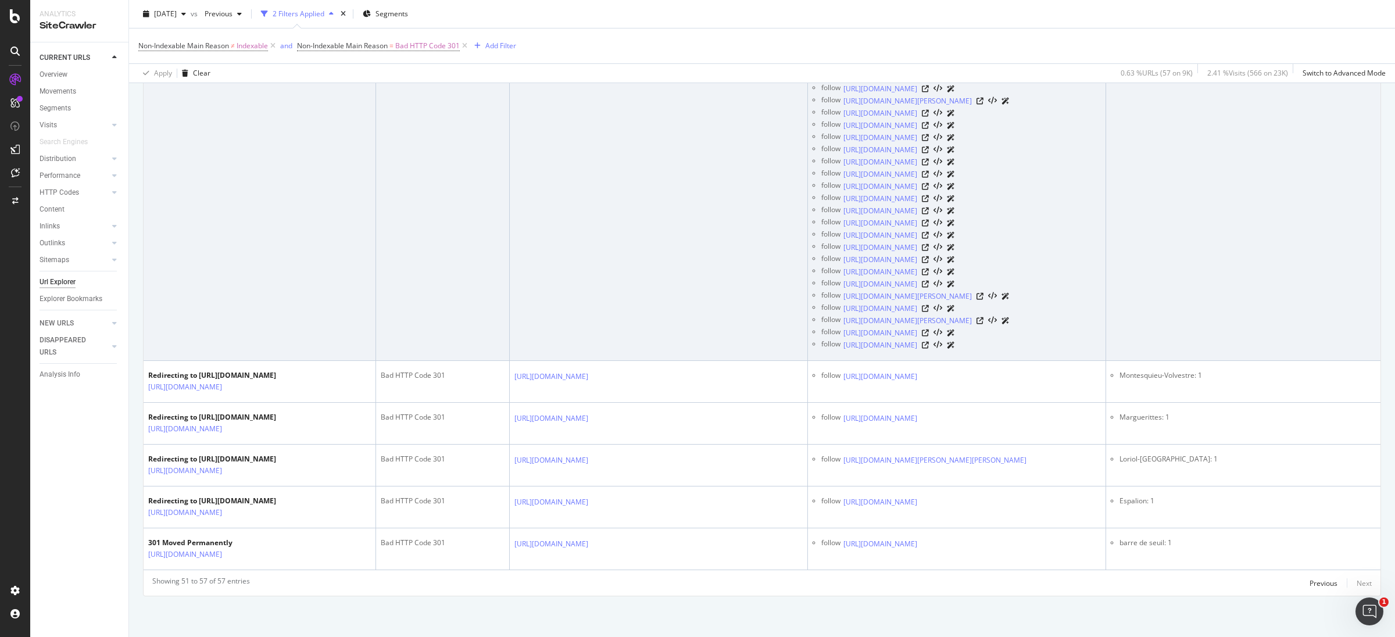
scroll to position [7397, 0]
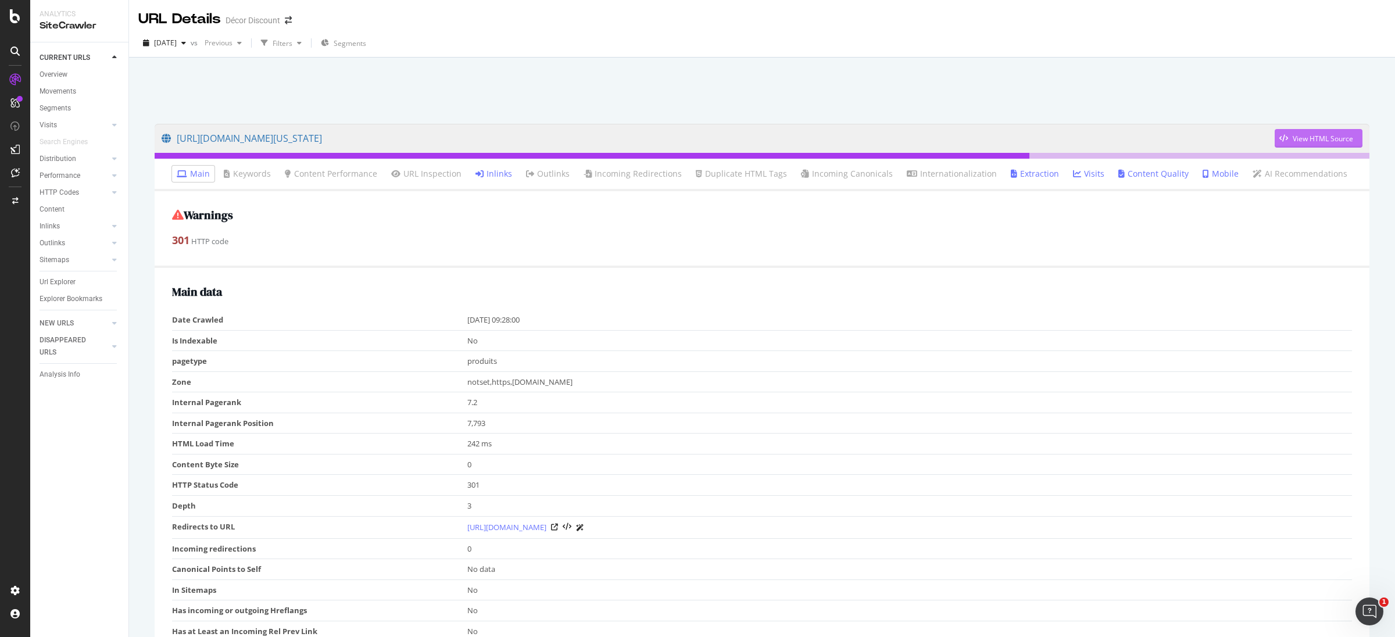
click at [930, 136] on div "View HTML Source" at bounding box center [1323, 139] width 60 height 10
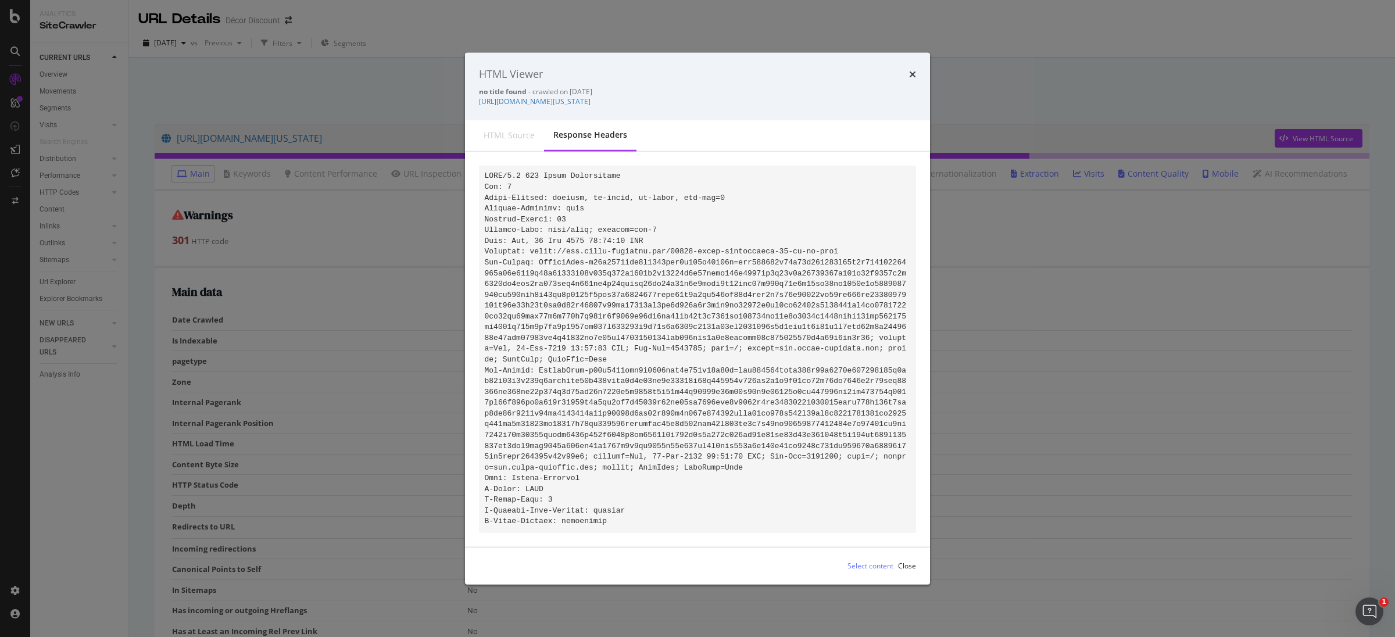
click at [920, 76] on div "HTML Viewer no title found - crawled on 2025-09-11 https://www.decor-discount.c…" at bounding box center [697, 86] width 465 height 67
click at [919, 76] on div "HTML Viewer no title found - crawled on 2025-09-11 https://www.decor-discount.c…" at bounding box center [697, 86] width 465 height 67
click at [914, 76] on icon "times" at bounding box center [912, 74] width 7 height 9
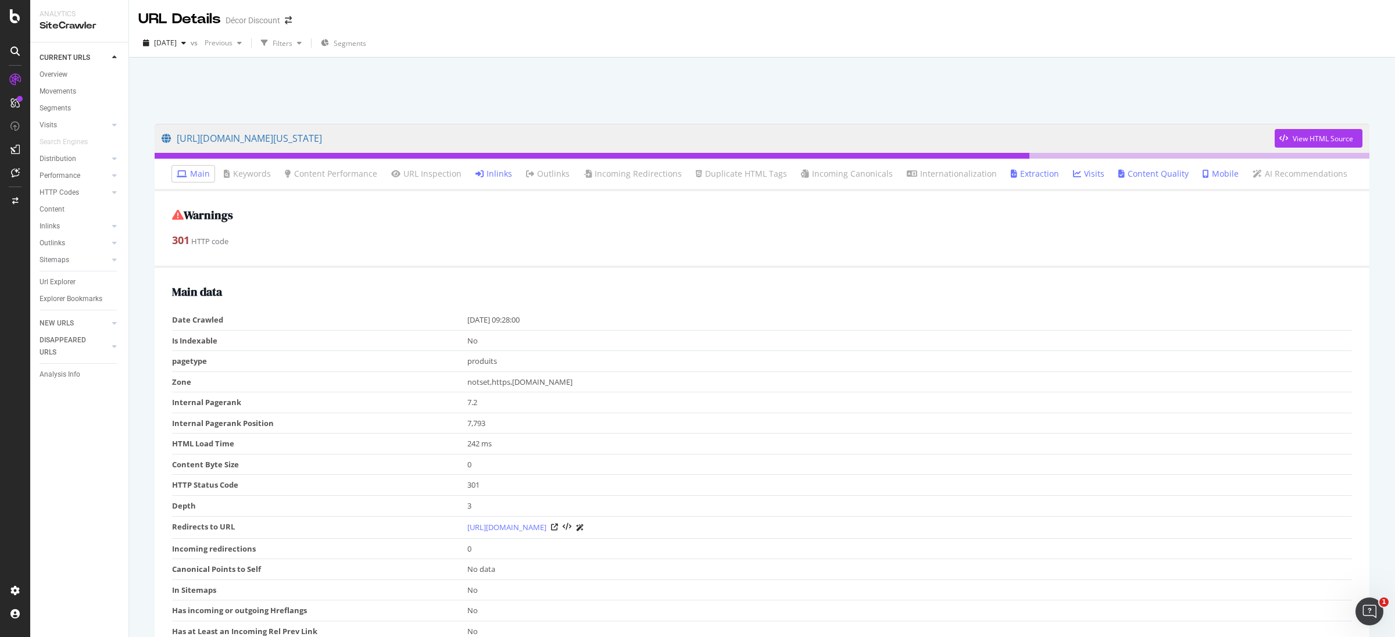
click at [483, 173] on icon at bounding box center [480, 174] width 8 height 8
